Goal: Book appointment/travel/reservation

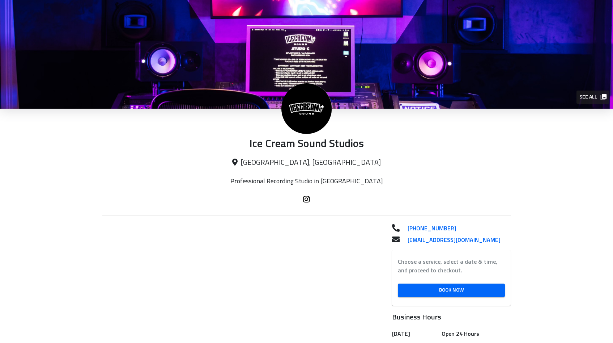
click at [302, 116] on img at bounding box center [306, 108] width 51 height 51
click at [594, 100] on span "See all" at bounding box center [592, 97] width 26 height 9
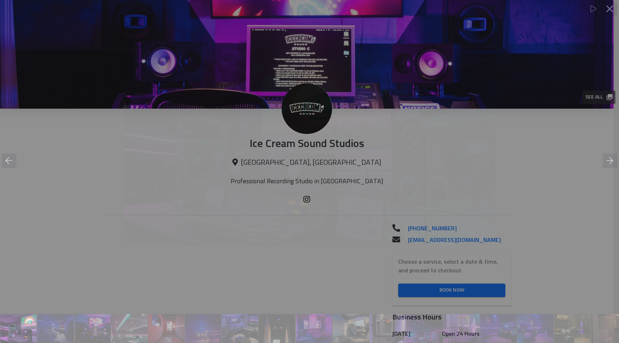
scroll to position [0, 0]
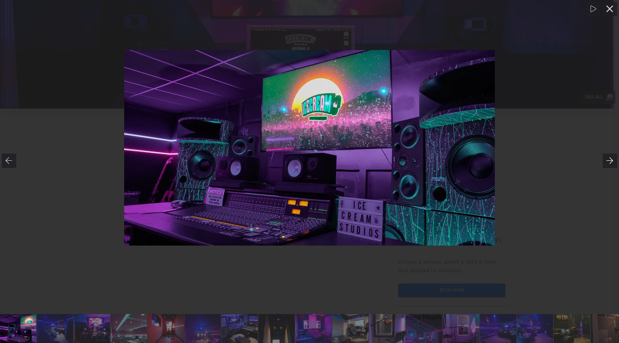
click at [603, 157] on div at bounding box center [609, 160] width 14 height 14
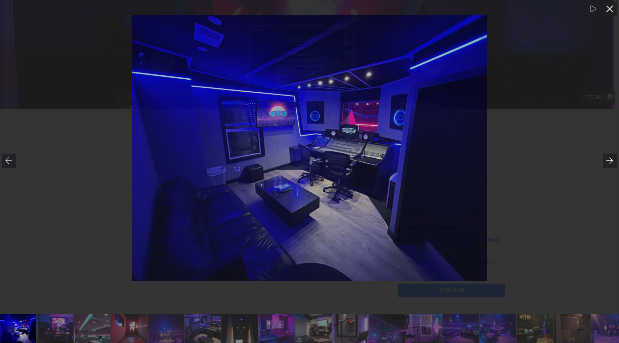
click at [603, 157] on div at bounding box center [609, 160] width 14 height 14
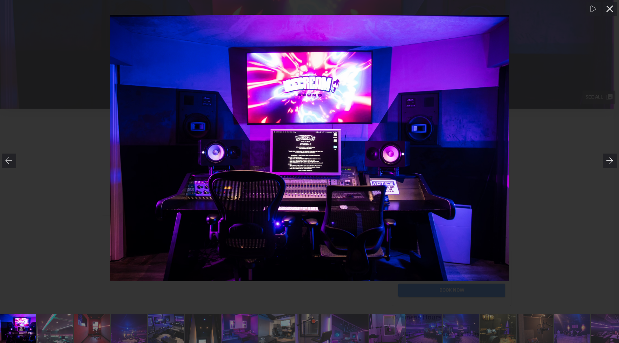
click at [603, 157] on div at bounding box center [609, 160] width 14 height 14
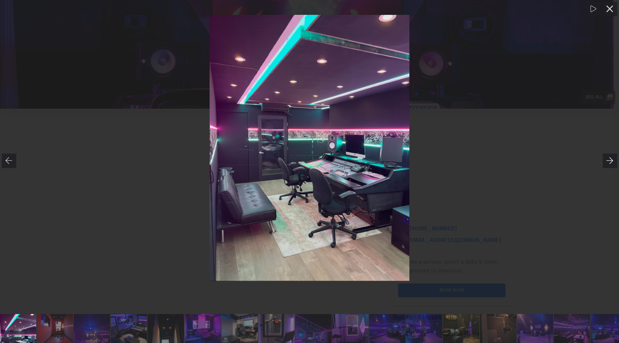
click at [603, 157] on div at bounding box center [609, 160] width 14 height 14
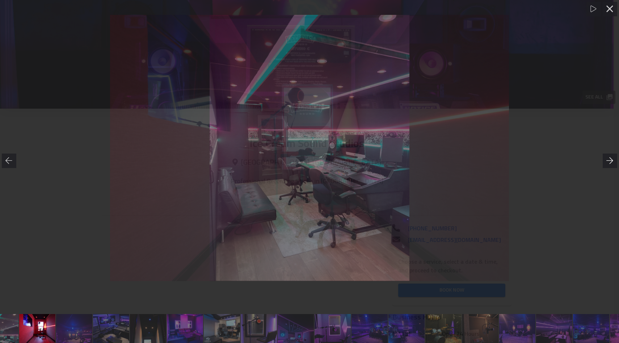
scroll to position [0, 148]
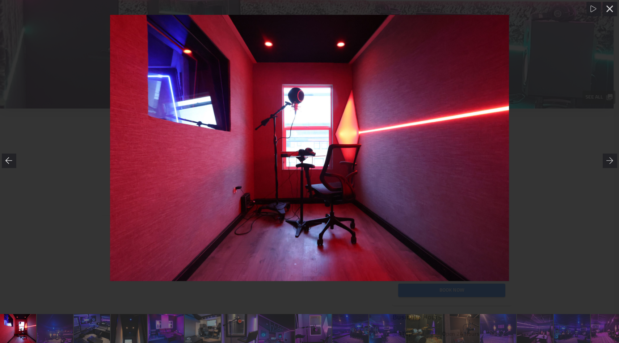
click at [9, 156] on div at bounding box center [9, 160] width 14 height 14
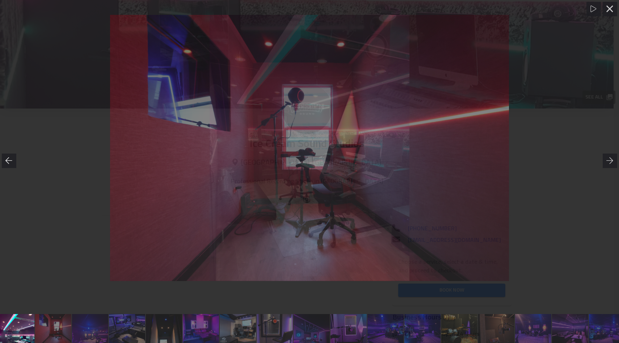
scroll to position [0, 111]
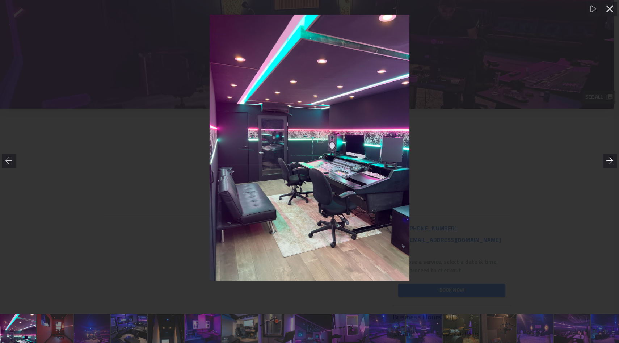
click at [612, 160] on icon at bounding box center [609, 160] width 7 height 7
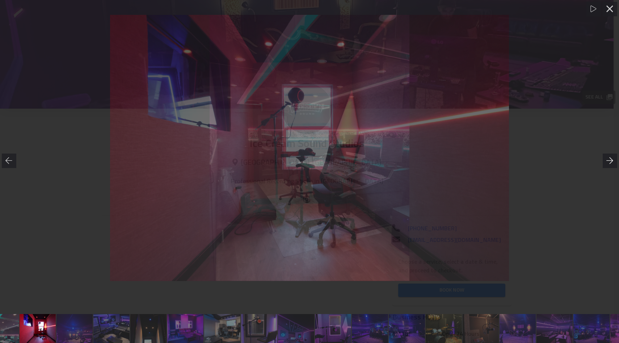
scroll to position [0, 148]
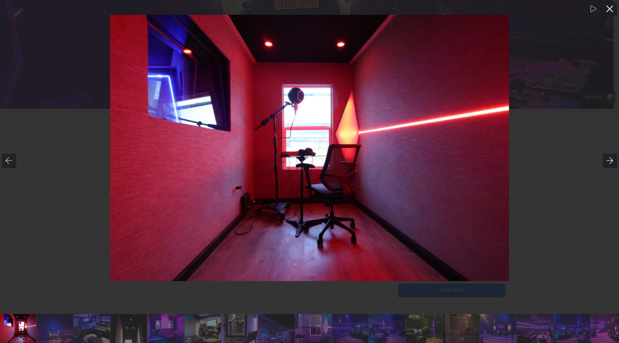
click at [612, 160] on icon at bounding box center [609, 160] width 7 height 7
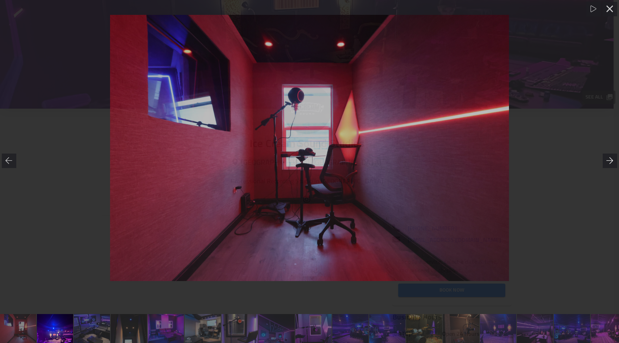
scroll to position [0, 185]
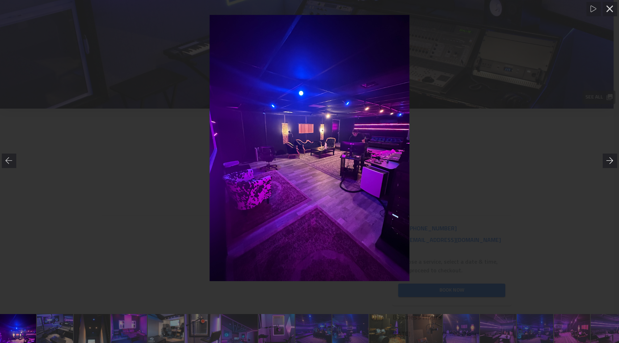
click at [612, 160] on icon at bounding box center [609, 160] width 7 height 7
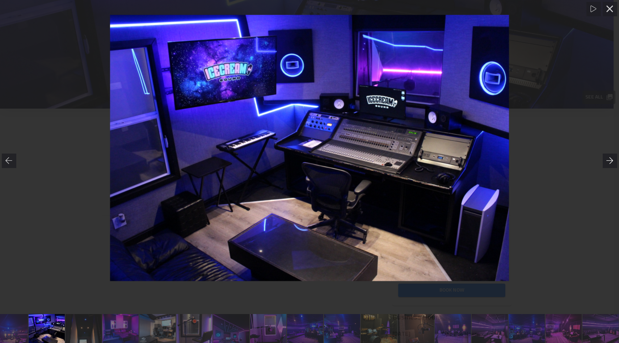
click at [612, 160] on icon at bounding box center [609, 160] width 7 height 7
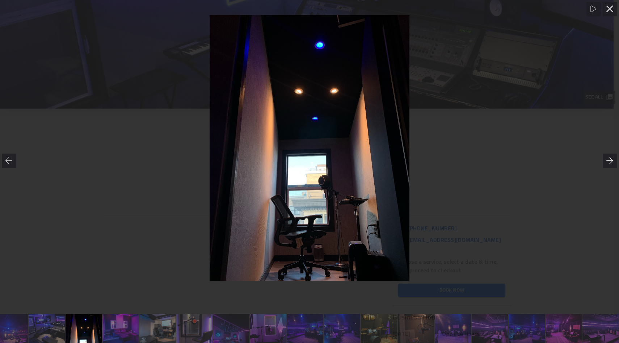
click at [612, 160] on icon at bounding box center [609, 160] width 7 height 7
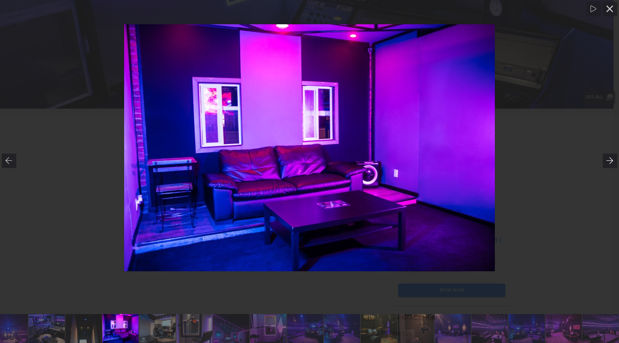
click at [612, 160] on icon at bounding box center [609, 160] width 7 height 7
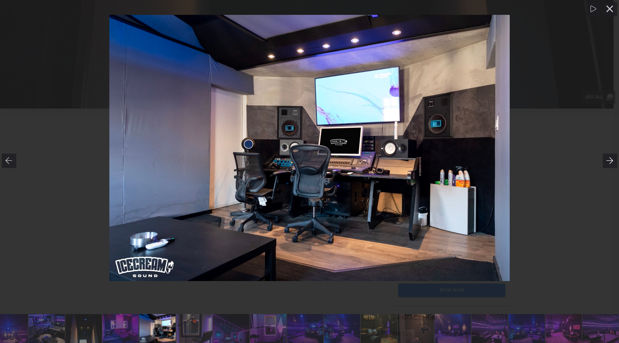
click at [612, 160] on icon at bounding box center [609, 160] width 7 height 7
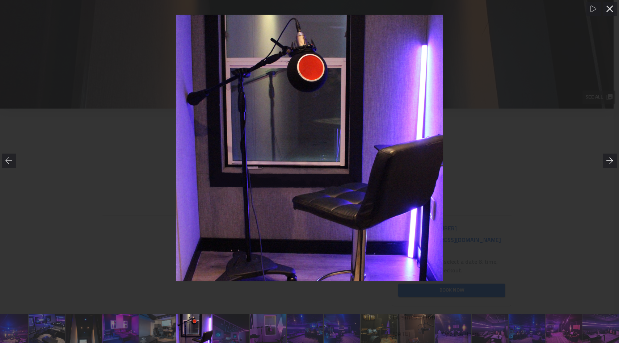
click at [612, 160] on icon at bounding box center [609, 160] width 7 height 7
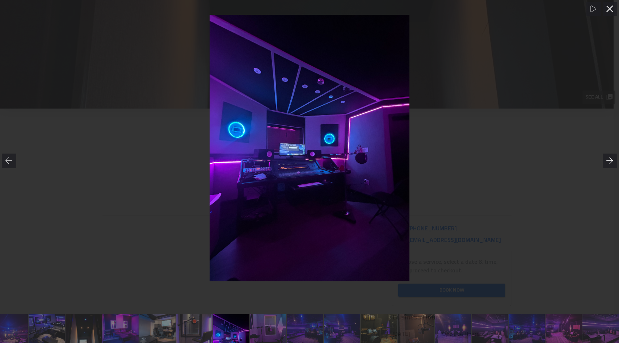
click at [612, 160] on icon at bounding box center [609, 160] width 7 height 7
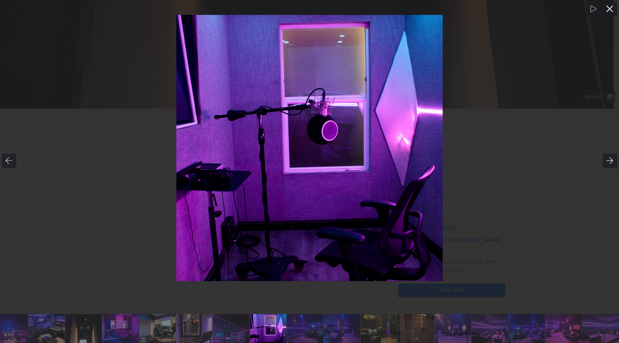
click at [612, 160] on icon at bounding box center [609, 160] width 7 height 7
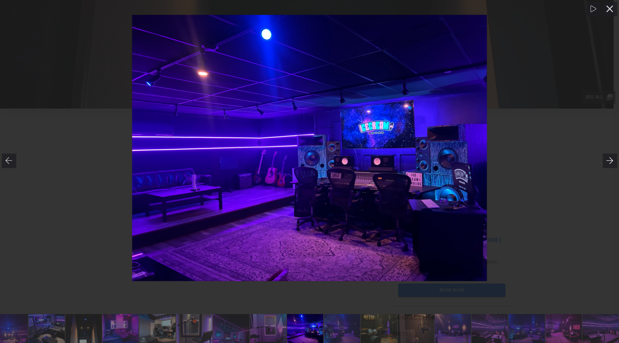
click at [612, 160] on icon at bounding box center [609, 160] width 7 height 7
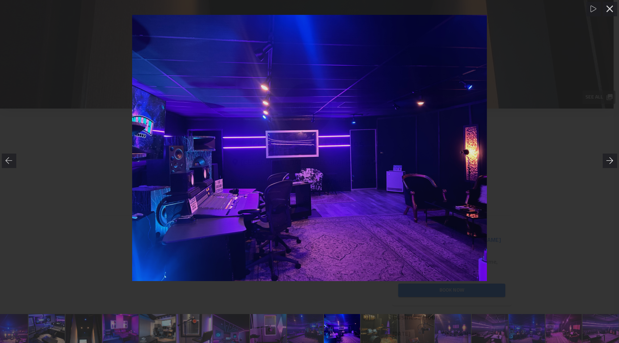
click at [612, 160] on icon at bounding box center [609, 160] width 7 height 7
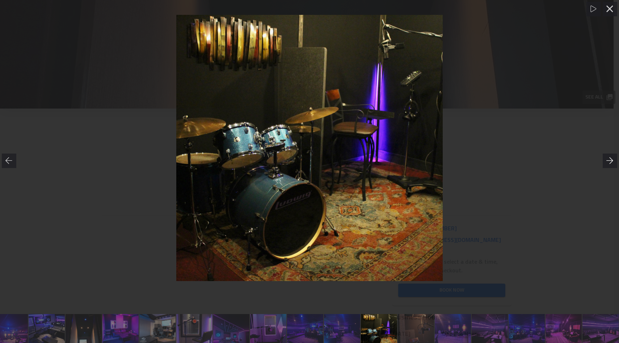
click at [612, 160] on icon at bounding box center [609, 160] width 7 height 7
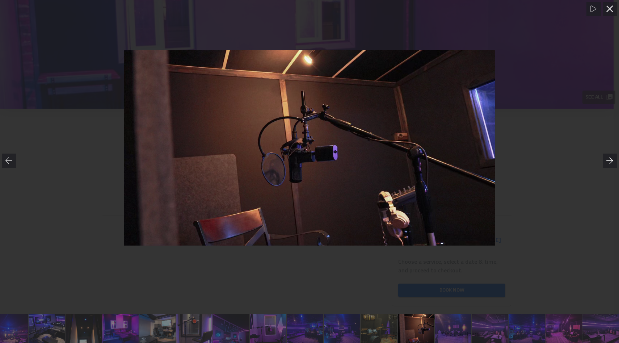
click at [612, 160] on icon at bounding box center [609, 160] width 7 height 7
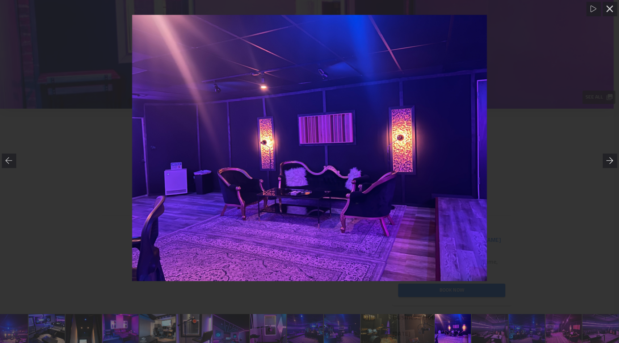
click at [612, 160] on icon at bounding box center [609, 160] width 7 height 7
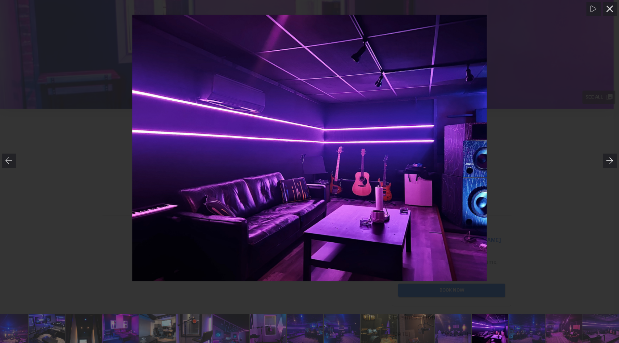
click at [612, 160] on icon at bounding box center [609, 160] width 7 height 7
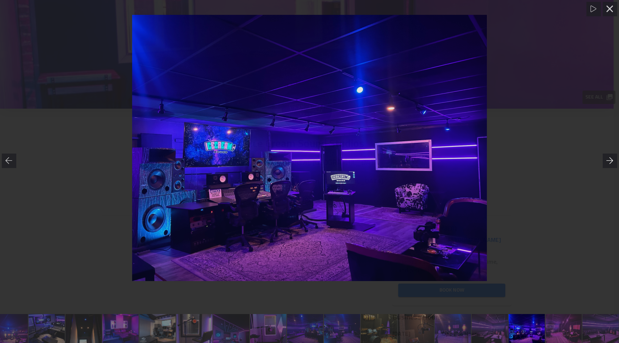
click at [612, 160] on icon at bounding box center [609, 160] width 7 height 7
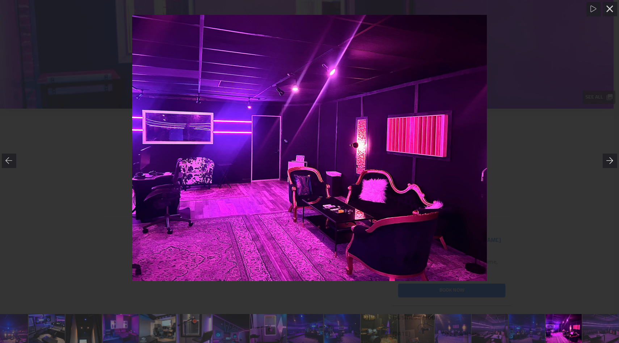
click at [612, 160] on icon at bounding box center [609, 160] width 7 height 7
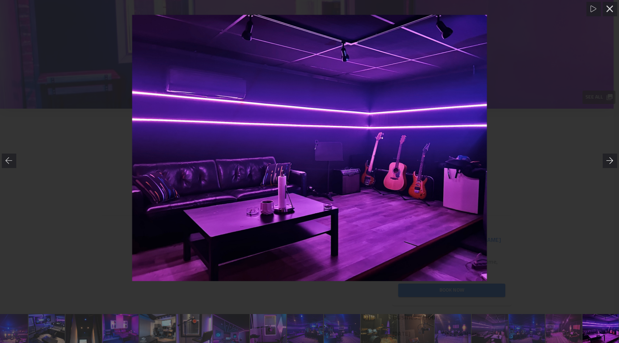
click at [612, 160] on icon at bounding box center [609, 160] width 7 height 7
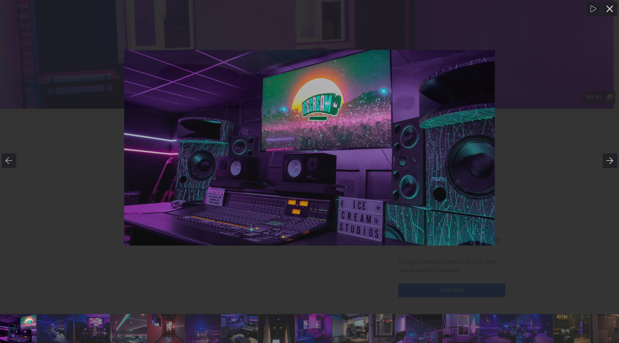
click at [612, 160] on icon at bounding box center [609, 160] width 7 height 7
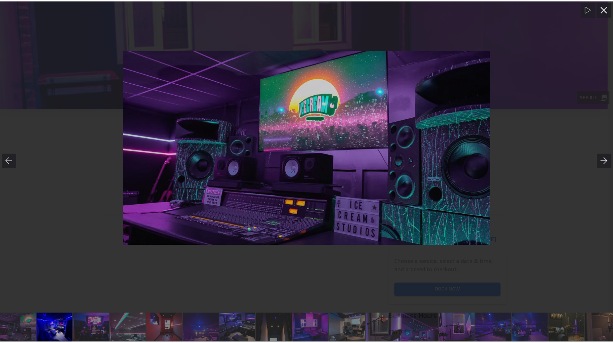
scroll to position [0, 37]
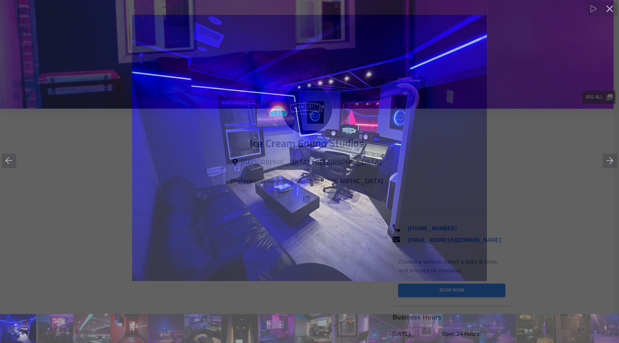
click at [572, 163] on div at bounding box center [309, 148] width 619 height 266
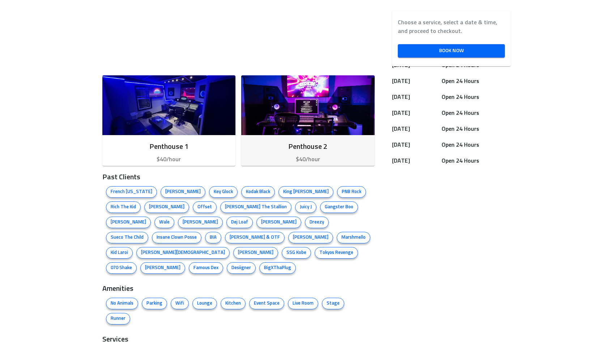
scroll to position [345, 0]
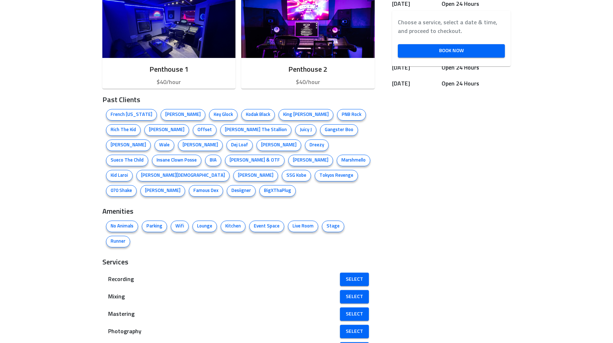
click at [225, 159] on span "[PERSON_NAME] & OTF" at bounding box center [254, 160] width 59 height 7
click at [150, 187] on span "[PERSON_NAME]" at bounding box center [163, 190] width 44 height 7
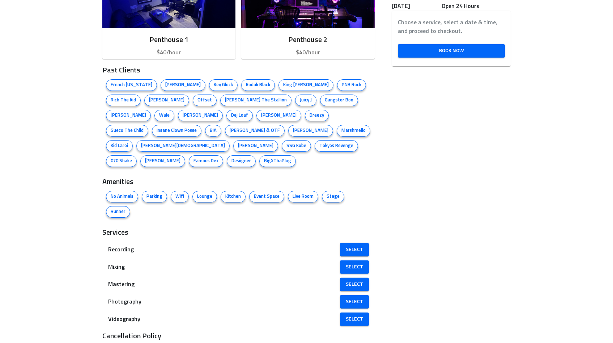
click at [328, 193] on span "Stage" at bounding box center [333, 196] width 22 height 7
click at [130, 208] on span "Runner" at bounding box center [118, 211] width 24 height 7
click at [354, 245] on span "Select" at bounding box center [354, 249] width 17 height 9
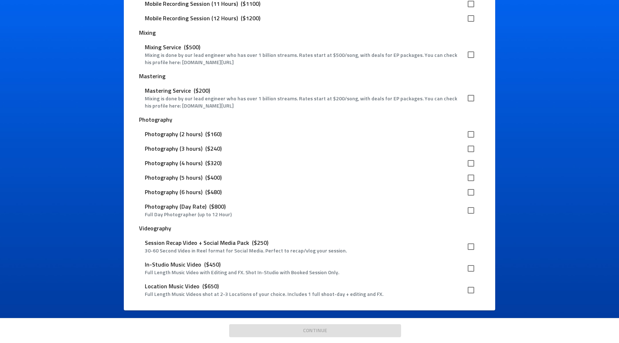
scroll to position [955, 0]
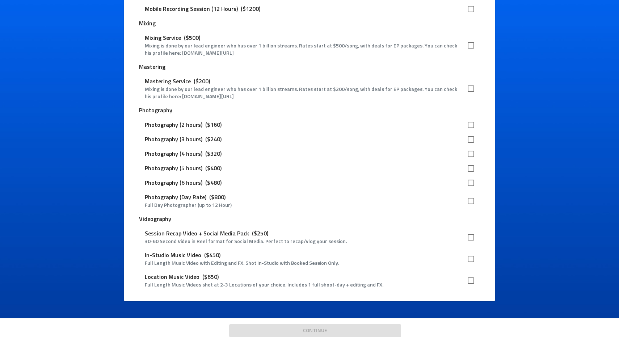
drag, startPoint x: 204, startPoint y: 99, endPoint x: 217, endPoint y: 123, distance: 27.7
click at [217, 123] on div "Recording Mobile Recording Session (4 hours) ($400) We bring the studio experie…" at bounding box center [309, 77] width 340 height 434
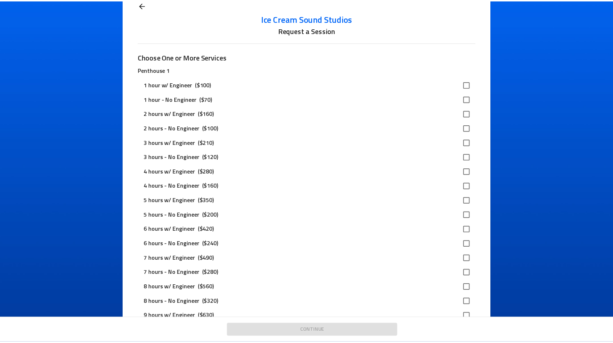
scroll to position [0, 0]
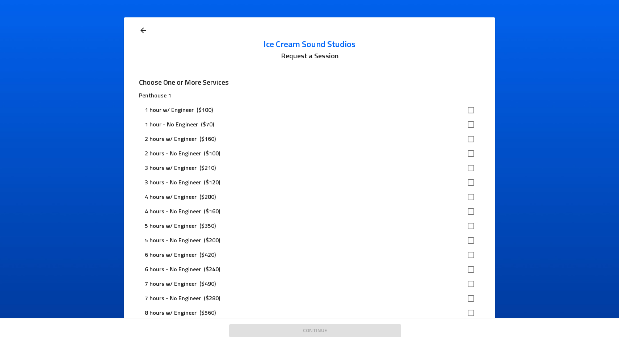
click at [139, 33] on icon at bounding box center [143, 30] width 9 height 9
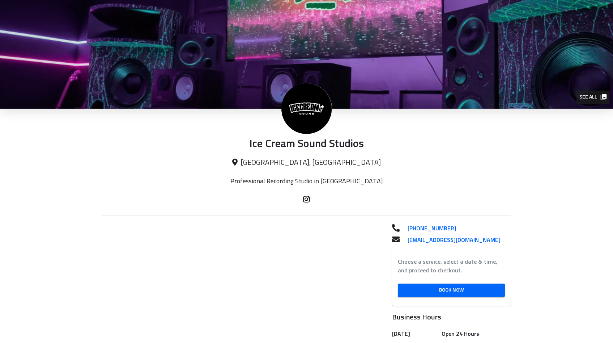
click at [179, 172] on div "Ice Cream Sound Studios [GEOGRAPHIC_DATA], [GEOGRAPHIC_DATA]" at bounding box center [306, 143] width 409 height 69
click at [154, 14] on img at bounding box center [306, 54] width 613 height 109
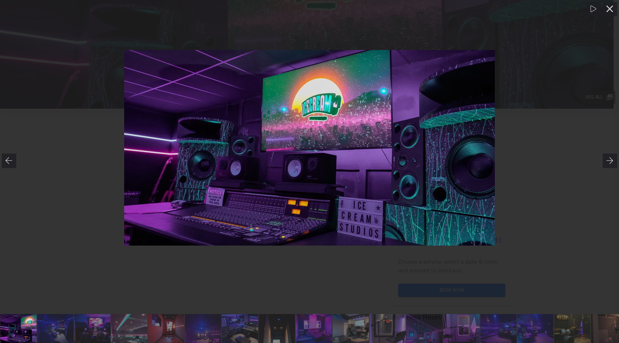
click at [149, 21] on div at bounding box center [309, 148] width 619 height 266
